Goal: Task Accomplishment & Management: Use online tool/utility

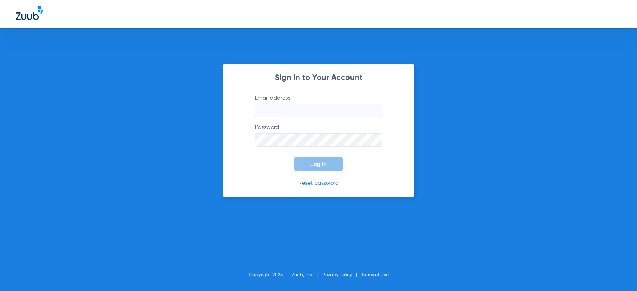
type input "[EMAIL_ADDRESS][DOMAIN_NAME]"
click at [314, 162] on span "Log In" at bounding box center [318, 164] width 17 height 6
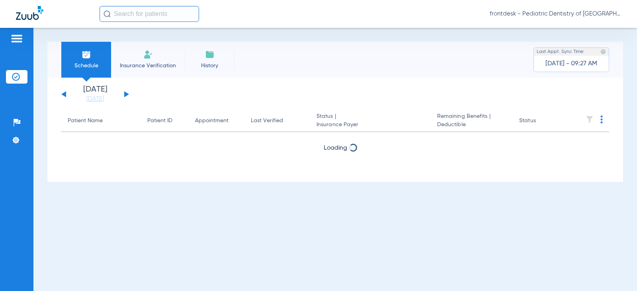
click at [128, 91] on div "[DATE] [DATE] [DATE] [DATE] [DATE] [DATE] [DATE] [DATE] [DATE] [DATE] [DATE] [D…" at bounding box center [95, 95] width 68 height 18
click at [127, 94] on button at bounding box center [126, 94] width 5 height 6
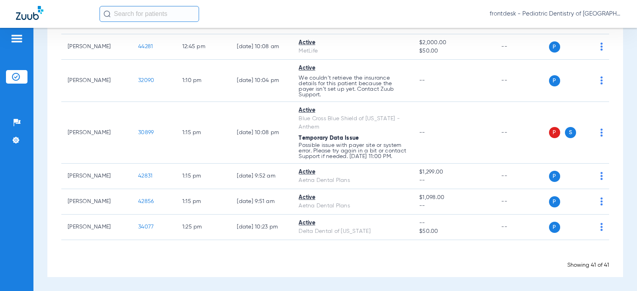
scroll to position [1115, 0]
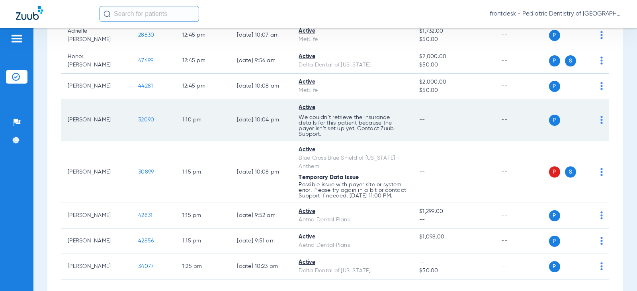
click at [601, 121] on img at bounding box center [602, 120] width 2 height 8
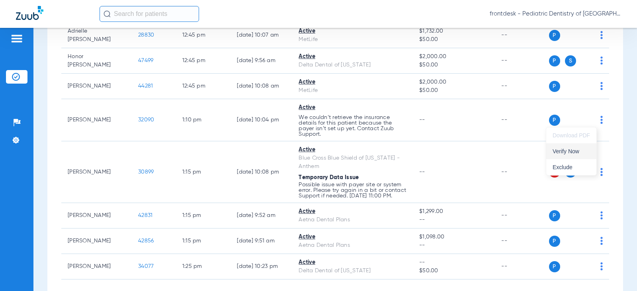
click at [573, 155] on button "Verify Now" at bounding box center [571, 151] width 50 height 16
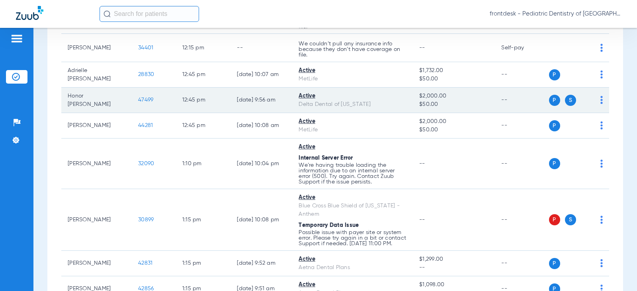
scroll to position [1075, 0]
